Goal: Learn about a topic

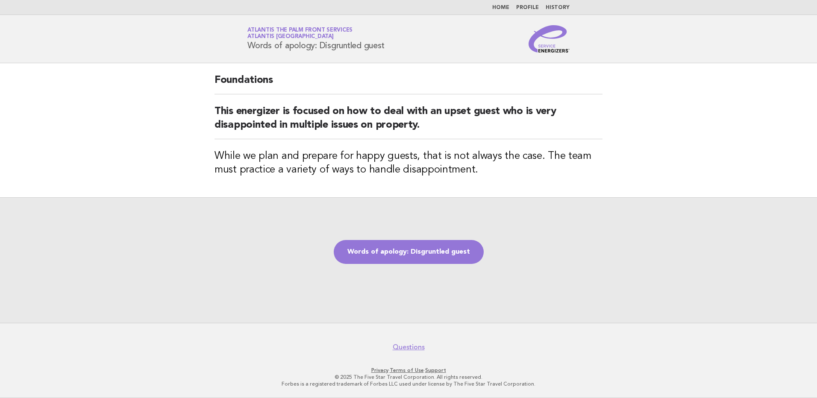
click at [552, 50] on img at bounding box center [548, 38] width 41 height 27
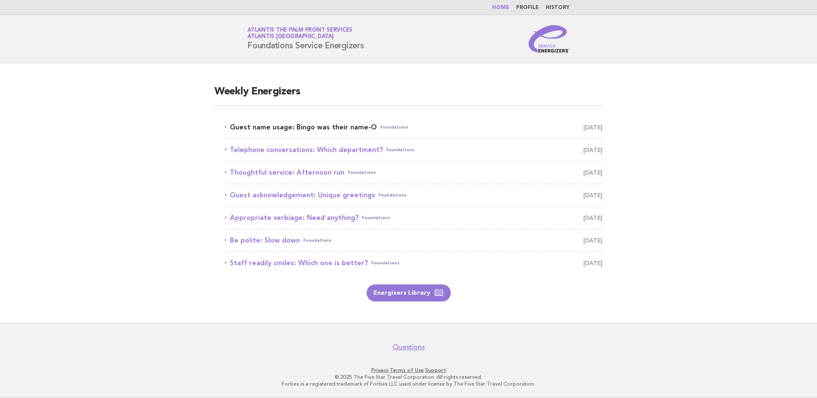
click at [336, 129] on link "Guest name usage: Bingo was their name-O Foundations October 12" at bounding box center [414, 127] width 378 height 12
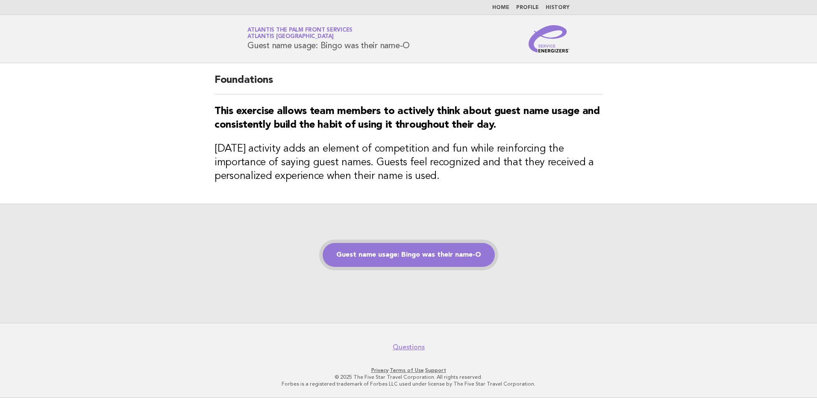
click at [437, 256] on link "Guest name usage: Bingo was their name-O" at bounding box center [409, 255] width 172 height 24
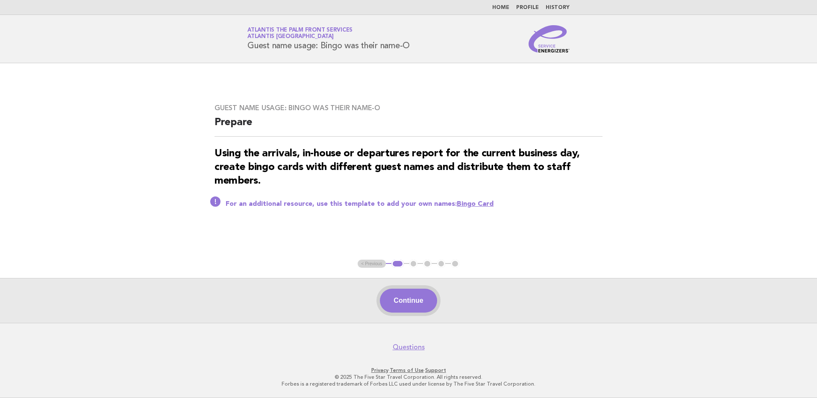
click at [401, 300] on button "Continue" at bounding box center [408, 301] width 57 height 24
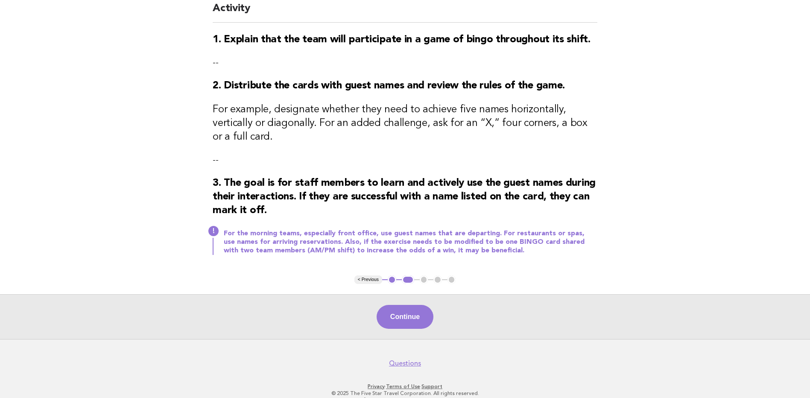
scroll to position [88, 0]
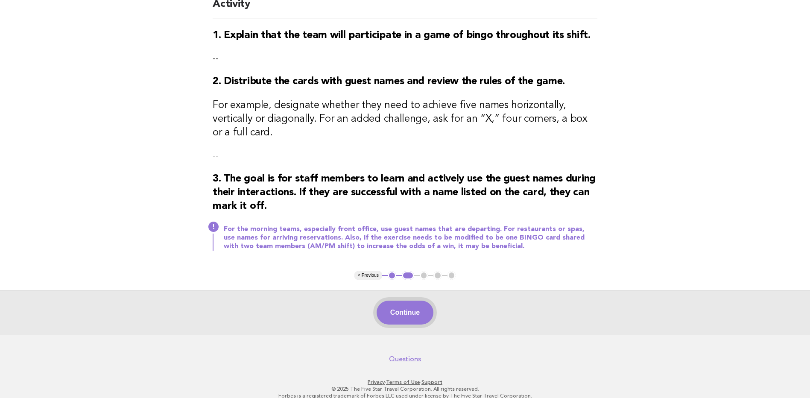
click at [407, 305] on button "Continue" at bounding box center [405, 313] width 57 height 24
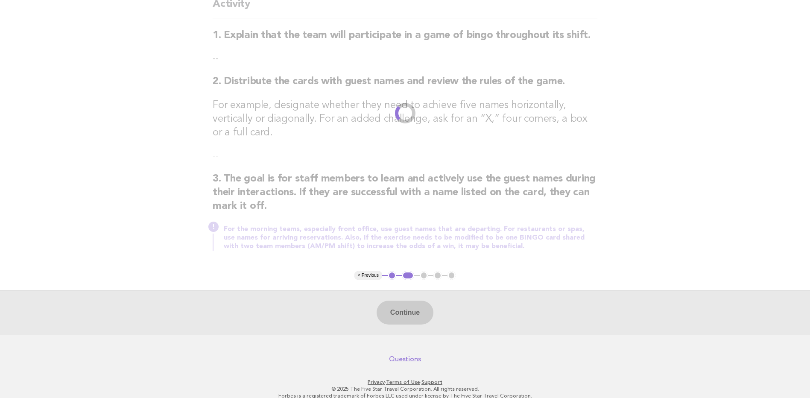
scroll to position [0, 0]
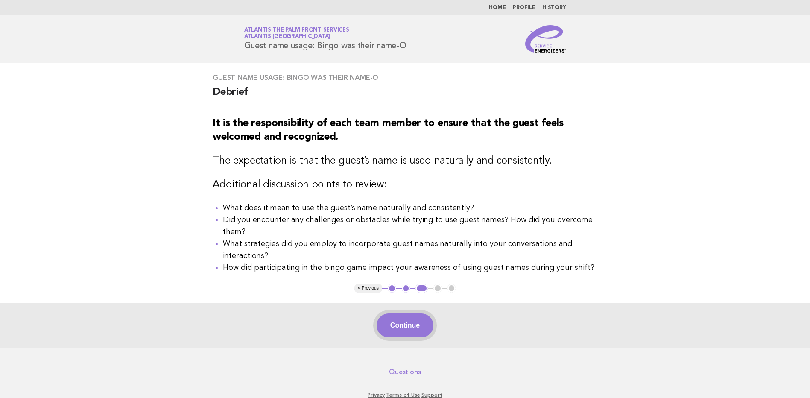
click at [402, 332] on button "Continue" at bounding box center [405, 326] width 57 height 24
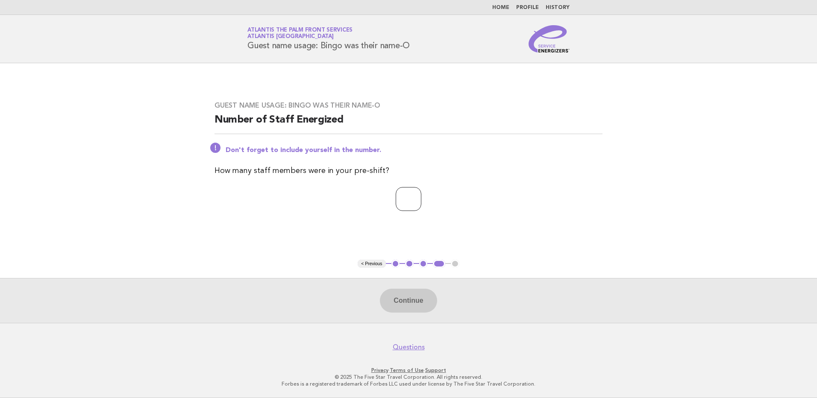
click at [396, 206] on input "number" at bounding box center [409, 199] width 26 height 24
type input "*"
click at [411, 298] on button "Continue" at bounding box center [408, 301] width 57 height 24
